Goal: Use online tool/utility: Utilize a website feature to perform a specific function

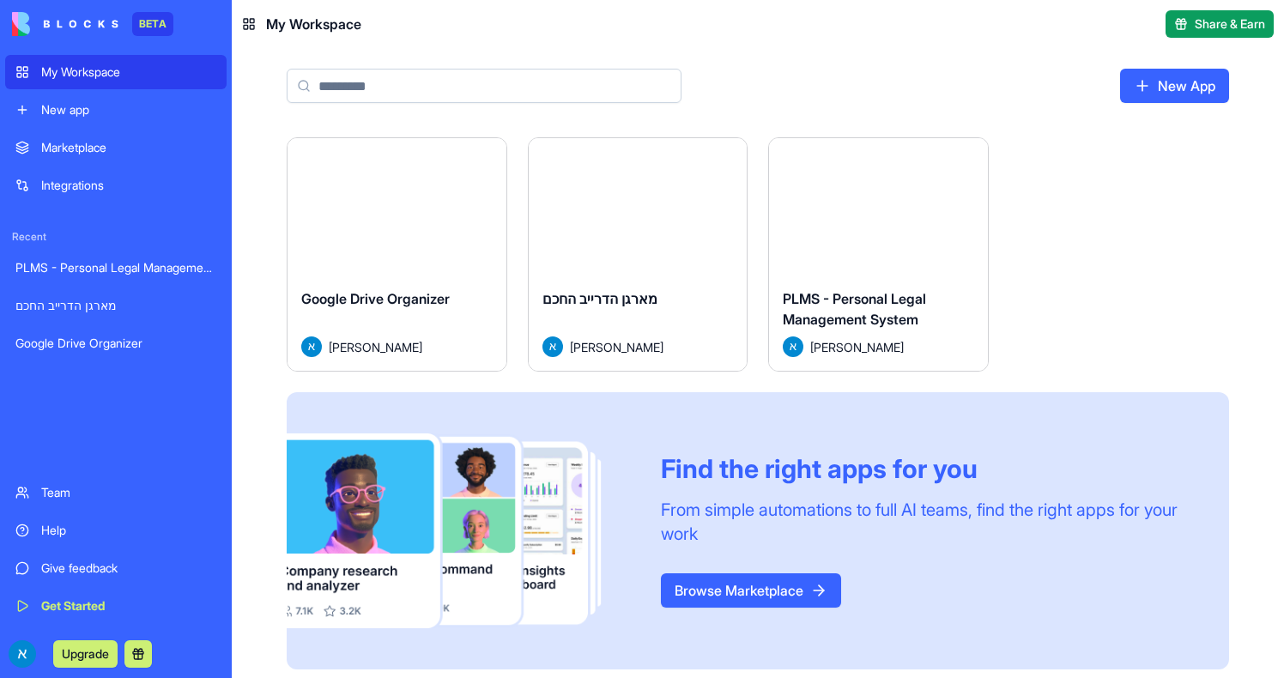
click at [425, 205] on button "Launch" at bounding box center [396, 207] width 129 height 34
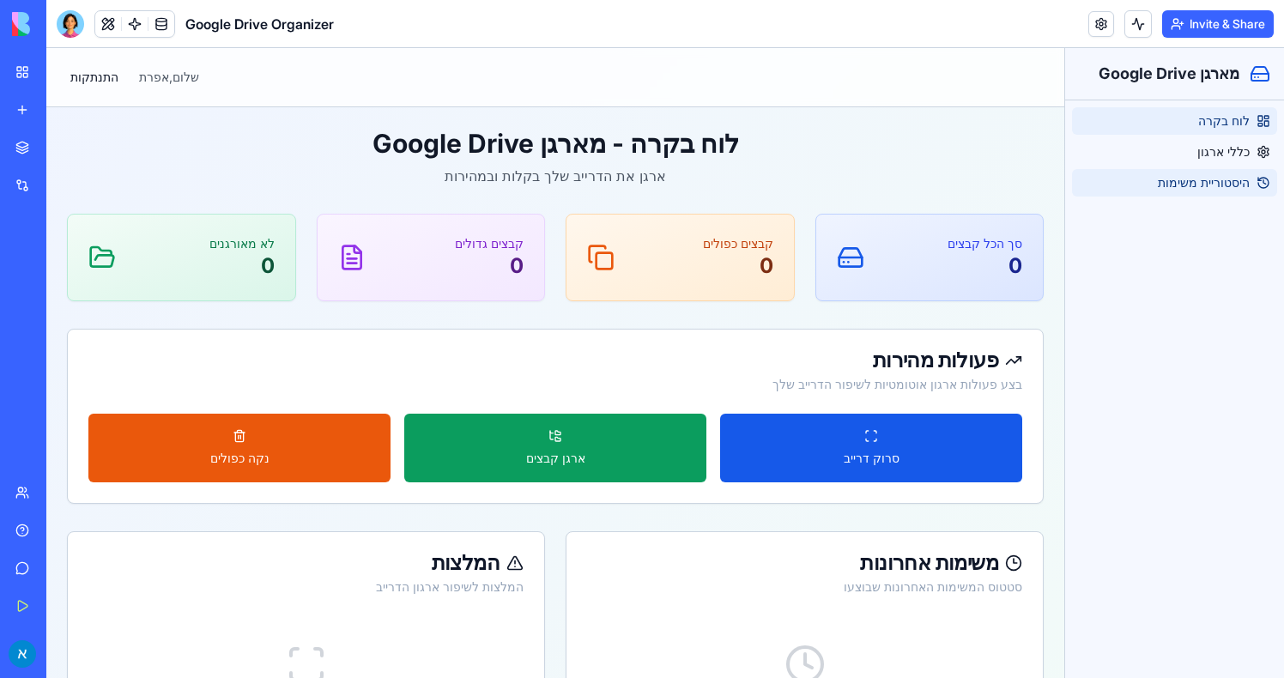
click at [1181, 169] on link "היסטוריית משימות" at bounding box center [1174, 182] width 205 height 27
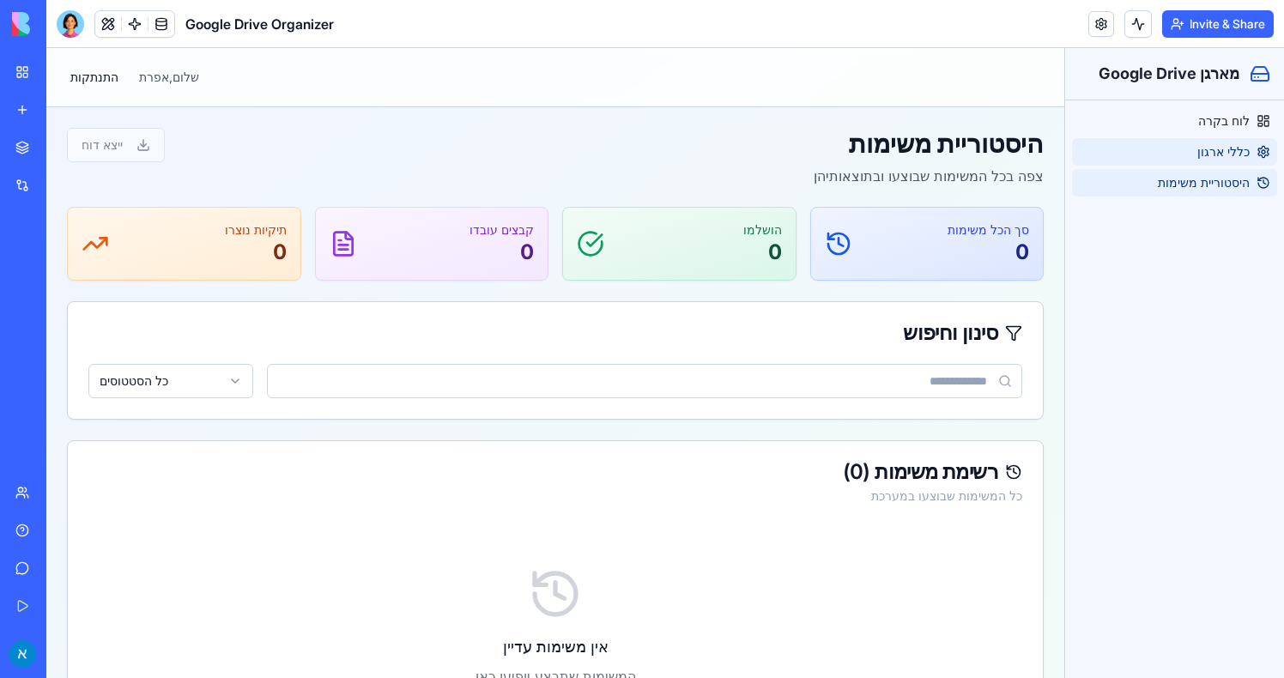
click at [1186, 159] on link "כללי ארגון" at bounding box center [1174, 151] width 205 height 27
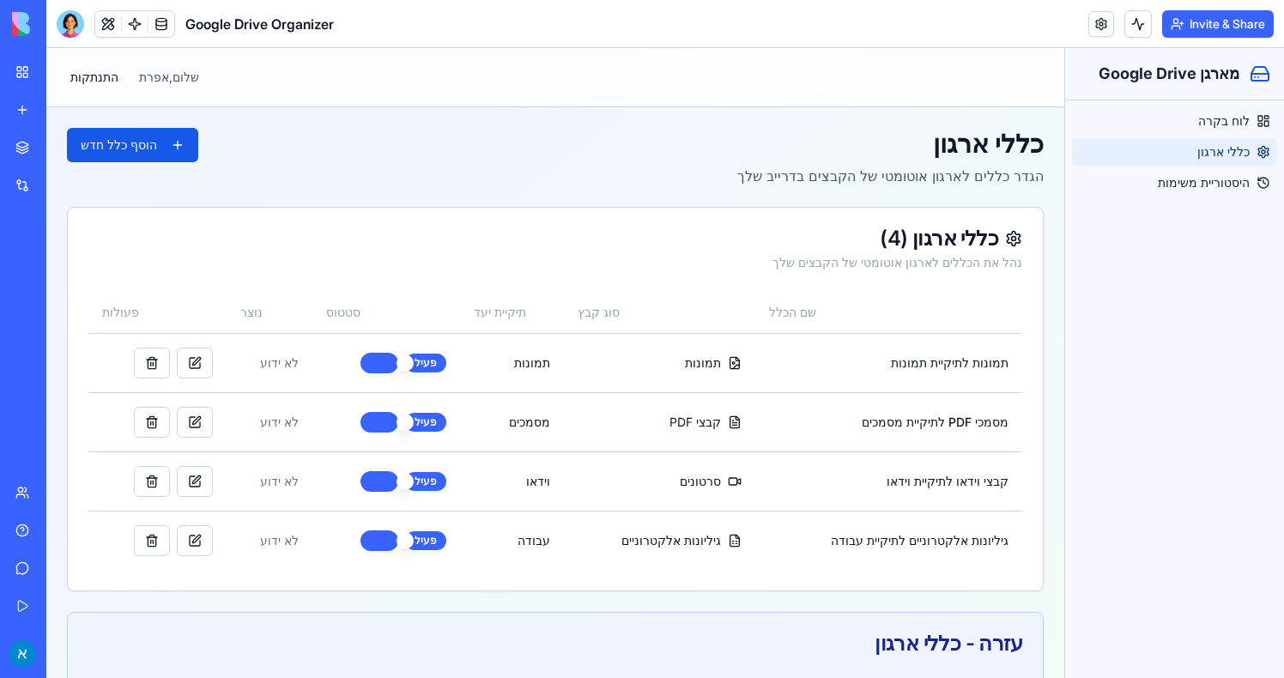
click at [167, 67] on div "שלום, [PERSON_NAME] התנתקות" at bounding box center [129, 77] width 139 height 31
click at [146, 5] on header "Google Drive Organizer Invite & Share" at bounding box center [665, 24] width 1238 height 48
click at [139, 21] on link at bounding box center [135, 24] width 26 height 26
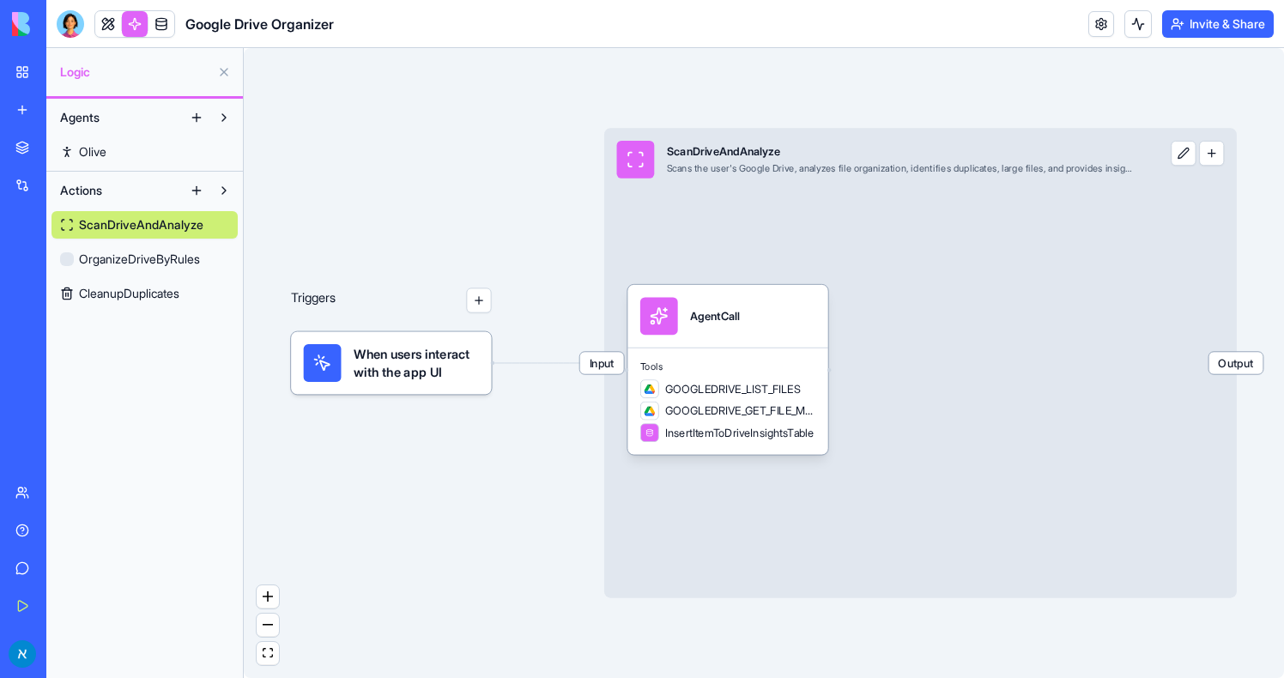
click at [157, 259] on span "OrganizeDriveByRules" at bounding box center [139, 259] width 121 height 17
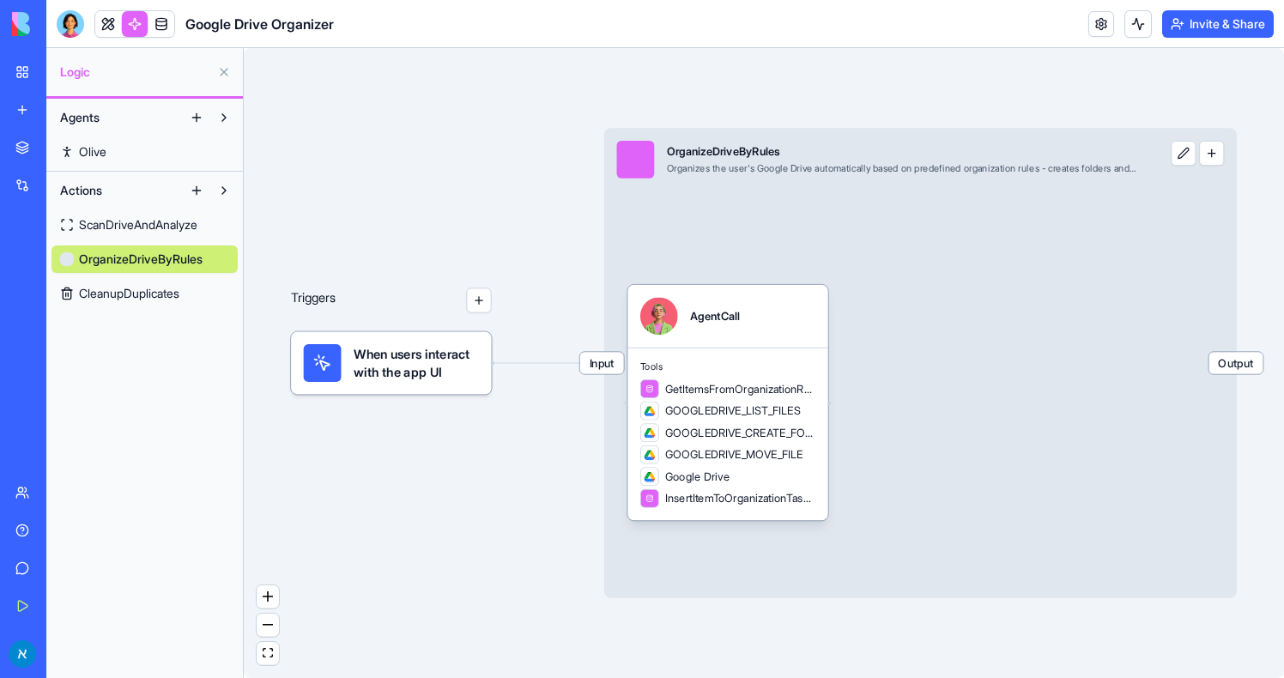
click at [154, 301] on span "CleanupDuplicates" at bounding box center [129, 293] width 100 height 17
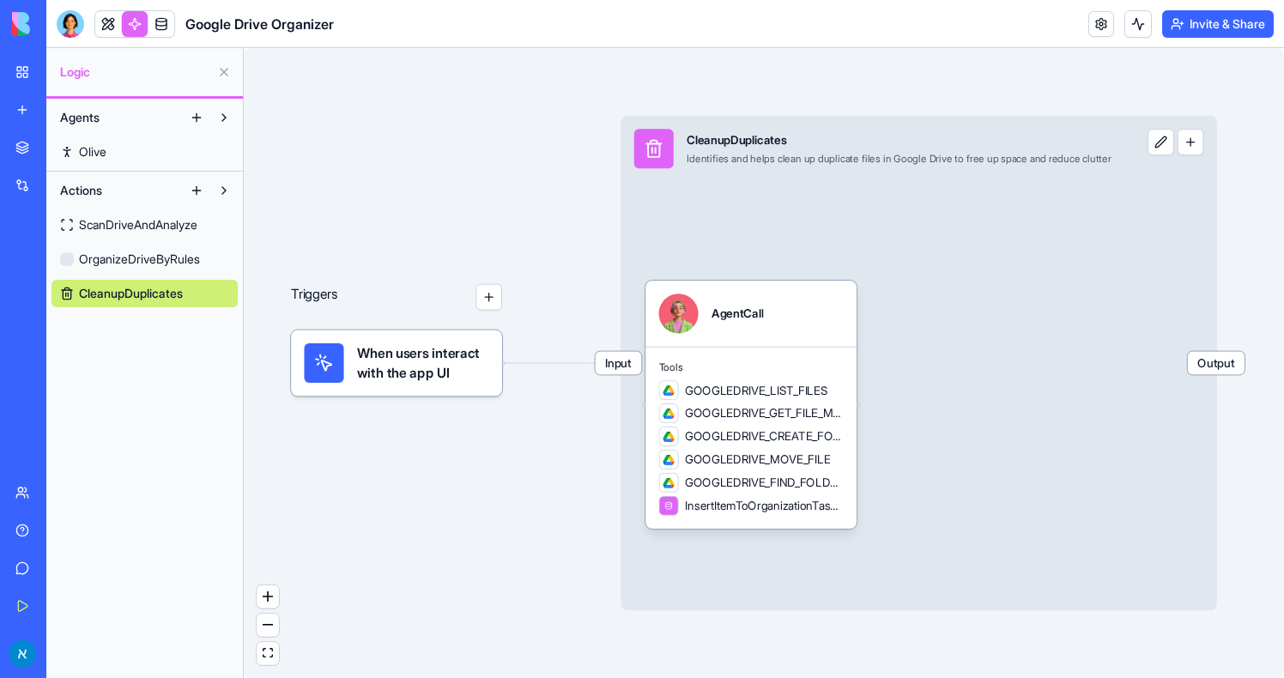
click at [158, 234] on link "ScanDriveAndAnalyze" at bounding box center [145, 224] width 186 height 27
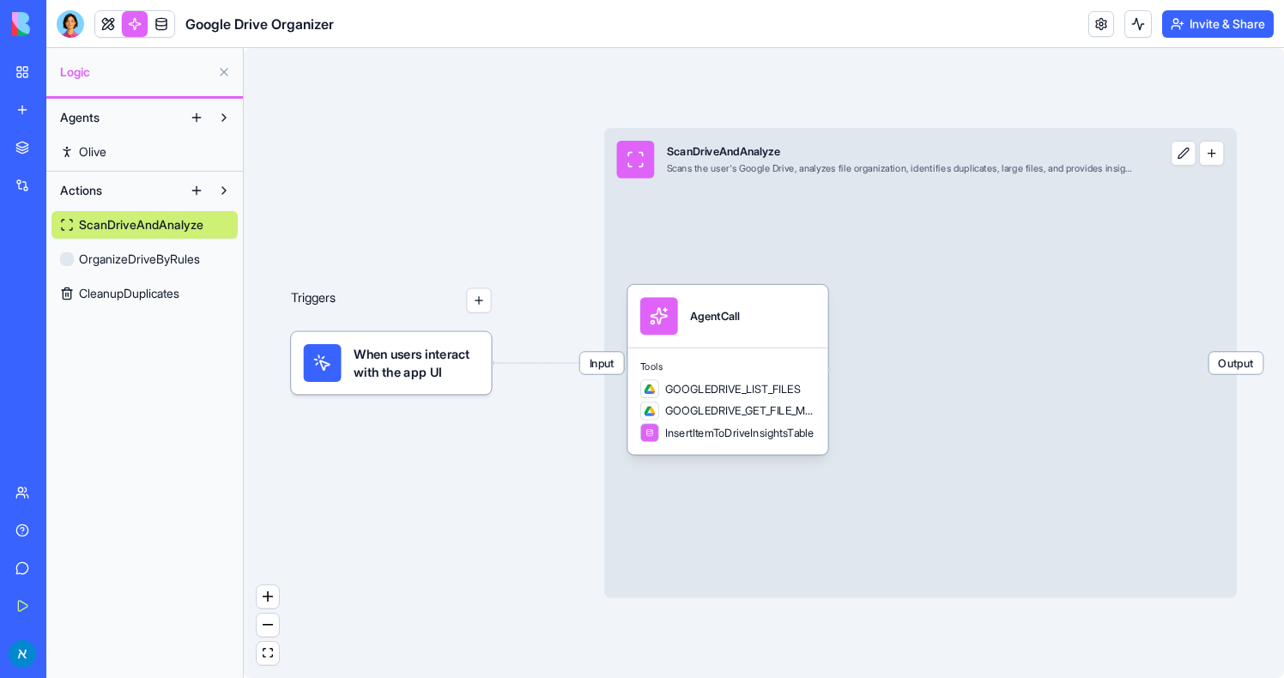
click at [159, 257] on span "OrganizeDriveByRules" at bounding box center [139, 259] width 121 height 17
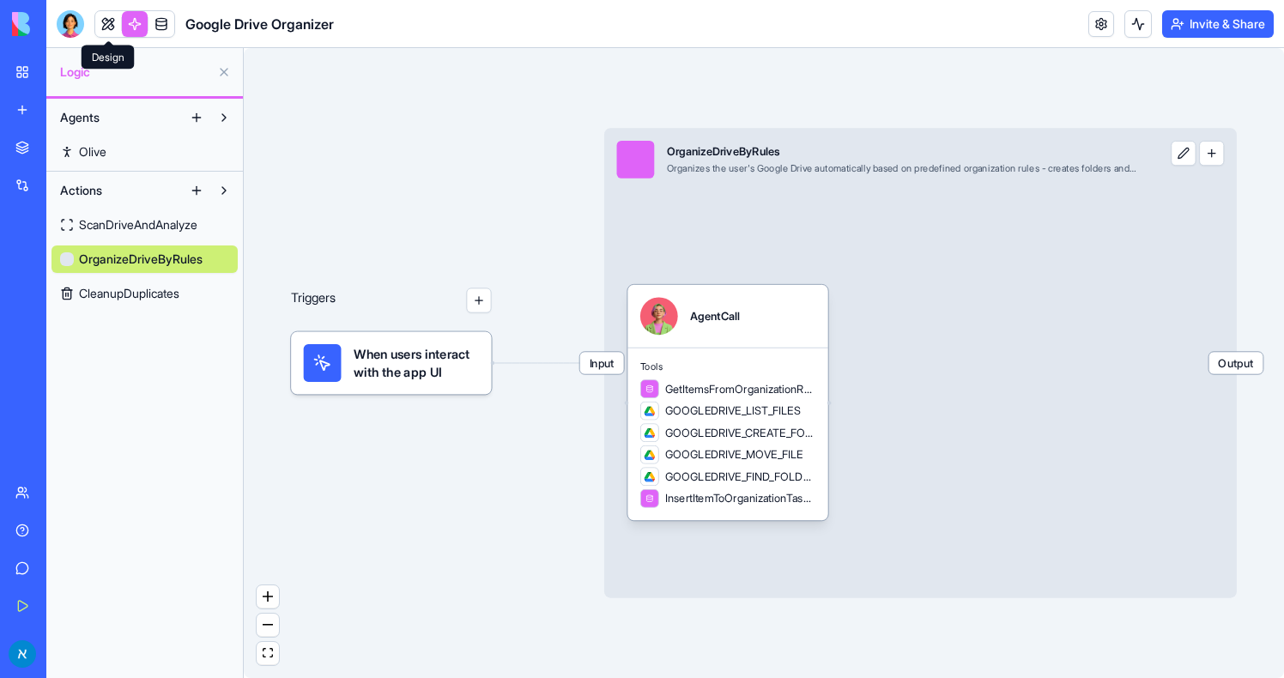
click at [95, 27] on link at bounding box center [108, 24] width 26 height 26
click at [95, 27] on button at bounding box center [108, 24] width 26 height 26
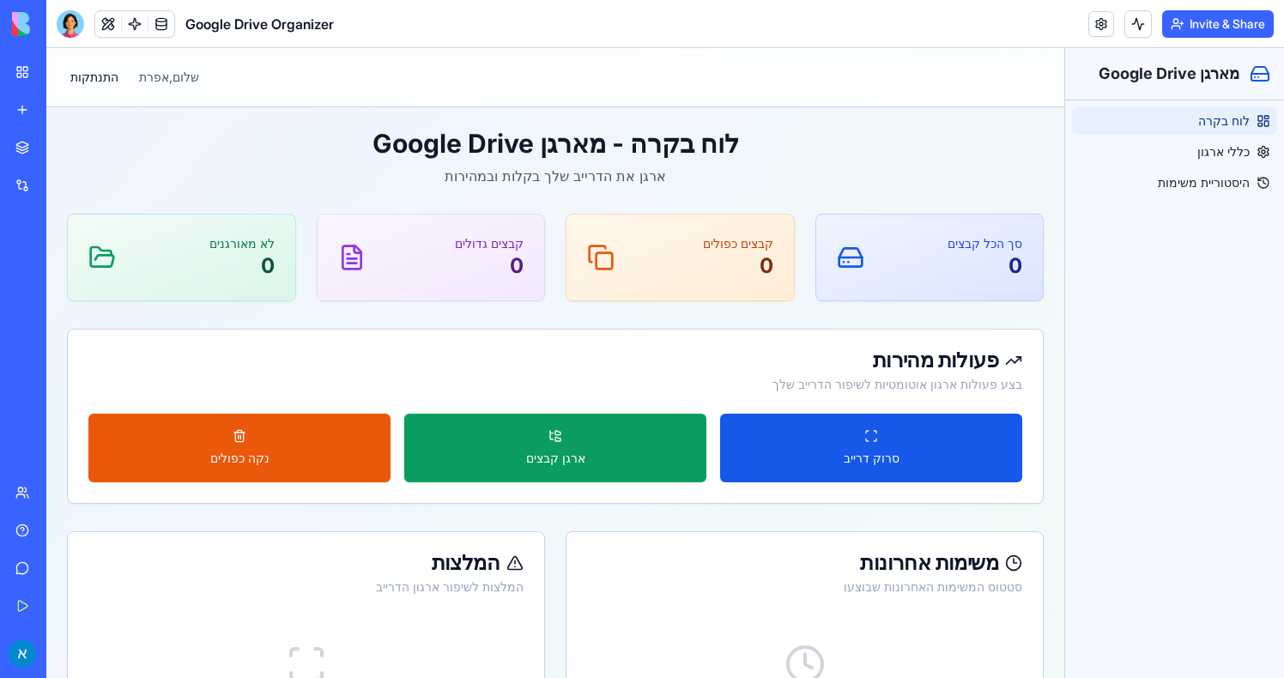
click at [563, 355] on div "פעולות מהירות" at bounding box center [555, 360] width 934 height 21
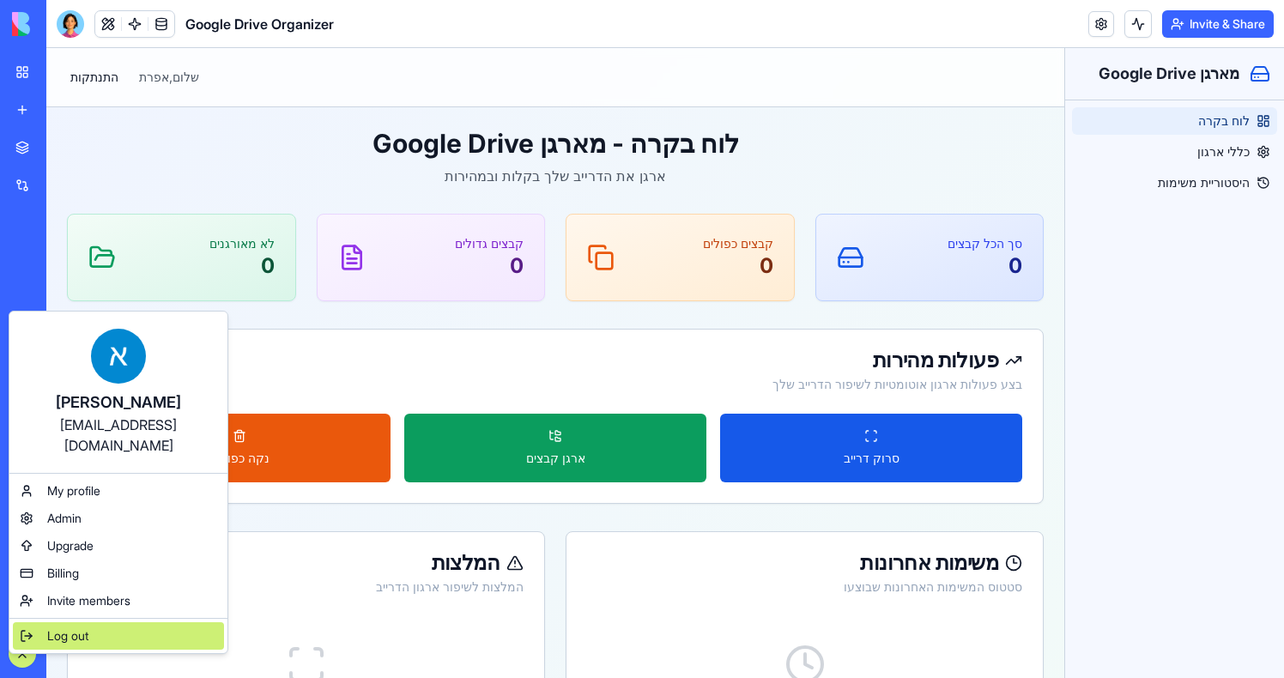
click at [69, 628] on span "Log out" at bounding box center [67, 636] width 41 height 17
